Goal: Information Seeking & Learning: Stay updated

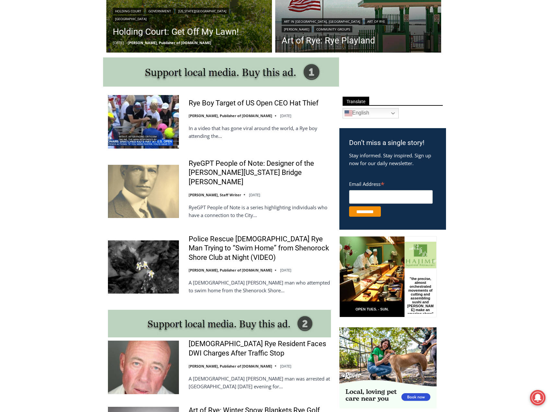
scroll to position [313, 0]
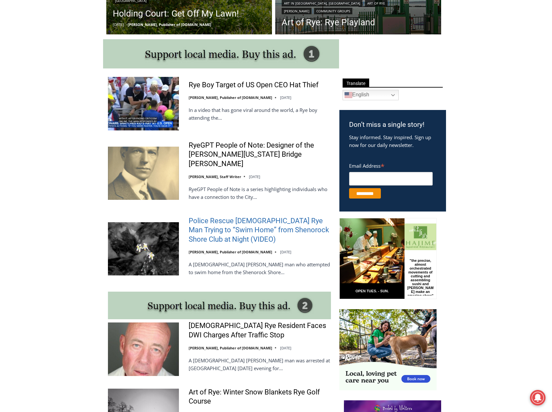
click at [251, 216] on link "Police Rescue [DEMOGRAPHIC_DATA] Rye Man Trying to “Swim Home” from Shenorock S…" at bounding box center [260, 230] width 142 height 28
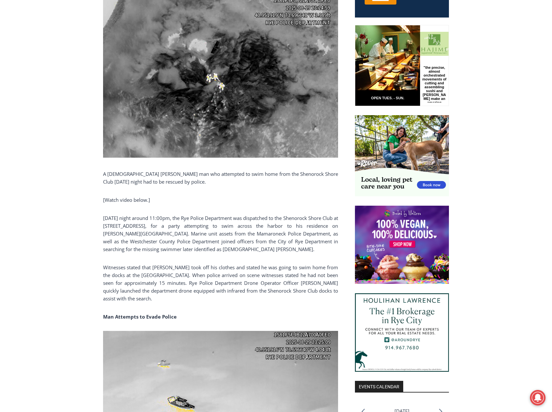
click at [196, 249] on p "[DATE] night around 11:00pm, the Rye Police Department was dispatched to the Sh…" at bounding box center [220, 233] width 235 height 39
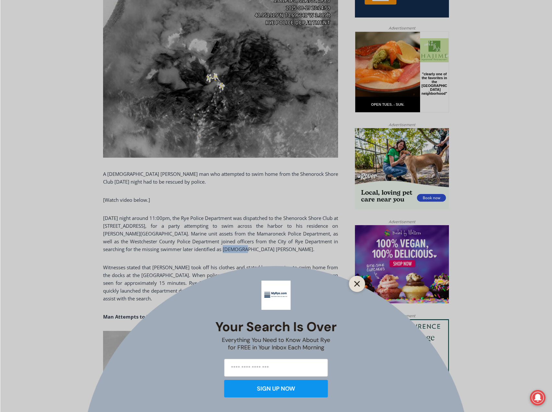
click at [362, 284] on button "Close" at bounding box center [357, 283] width 9 height 9
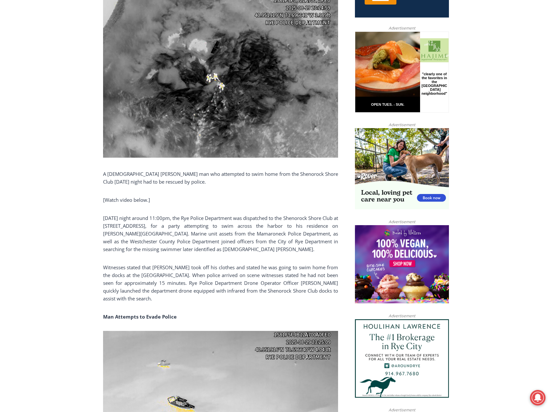
click at [230, 249] on p "On Friday night around 11:00pm, the Rye Police Department was dispatched to the…" at bounding box center [220, 233] width 235 height 39
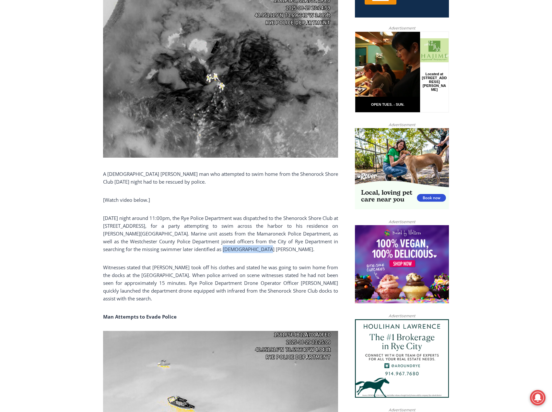
drag, startPoint x: 192, startPoint y: 249, endPoint x: 233, endPoint y: 251, distance: 40.6
click at [233, 251] on p "On Friday night around 11:00pm, the Rye Police Department was dispatched to the…" at bounding box center [220, 233] width 235 height 39
copy p "Kenneth Niejadlik"
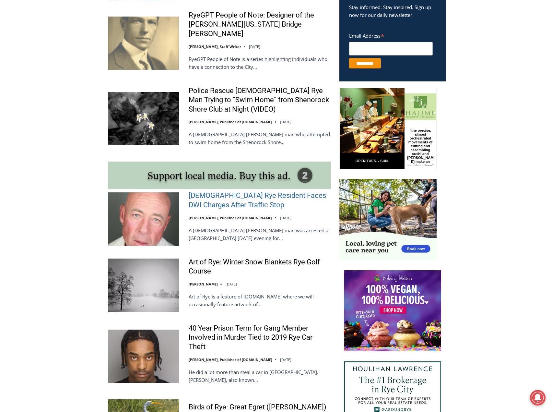
scroll to position [454, 0]
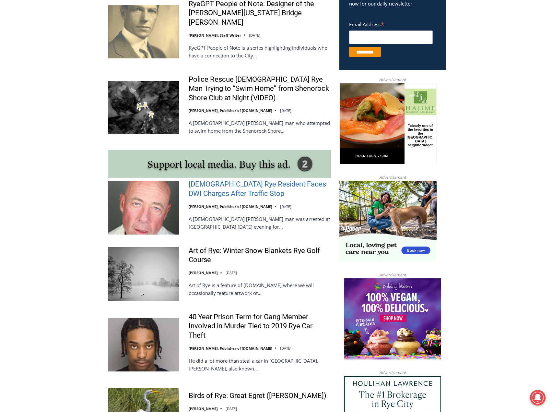
click at [248, 185] on link "[DEMOGRAPHIC_DATA] Rye Resident Faces DWI Charges After Traffic Stop" at bounding box center [260, 189] width 142 height 18
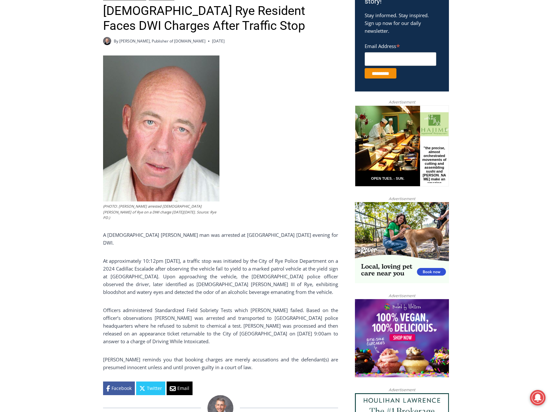
scroll to position [259, 0]
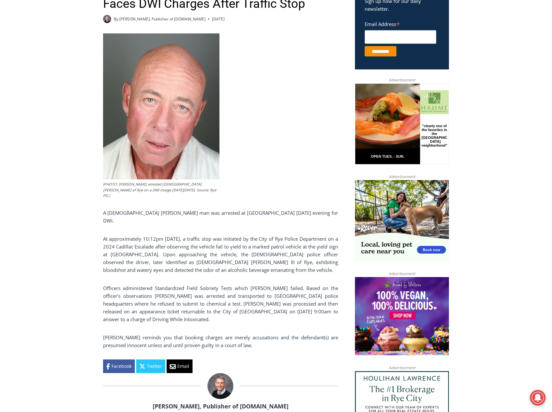
click at [188, 243] on p "At approximately 10:12pm on Friday, a traffic stop was initiated by the City of…" at bounding box center [220, 254] width 235 height 39
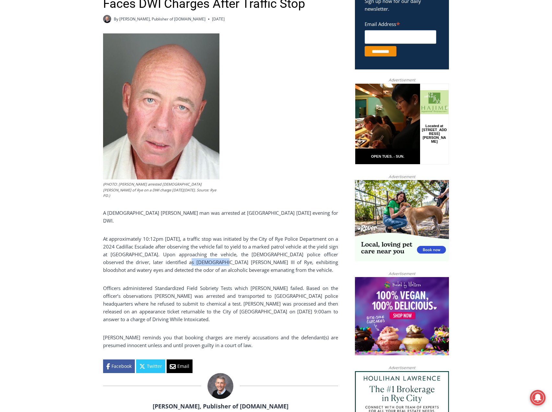
drag, startPoint x: 157, startPoint y: 245, endPoint x: 191, endPoint y: 245, distance: 34.1
click at [191, 245] on p "At approximately 10:12pm on Friday, a traffic stop was initiated by the City of…" at bounding box center [220, 254] width 235 height 39
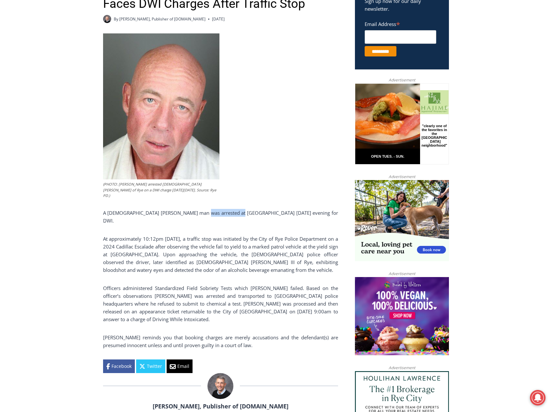
drag, startPoint x: 193, startPoint y: 202, endPoint x: 226, endPoint y: 204, distance: 33.8
click at [226, 209] on p "A 56 year old Rye man was arrested at Fireman’s Circle on Friday evening for DW…" at bounding box center [220, 217] width 235 height 16
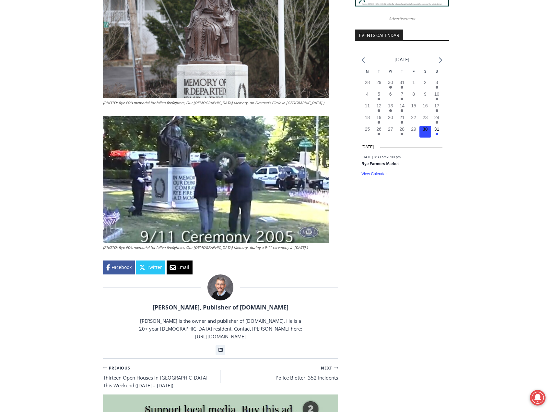
scroll to position [616, 0]
